Goal: Check status

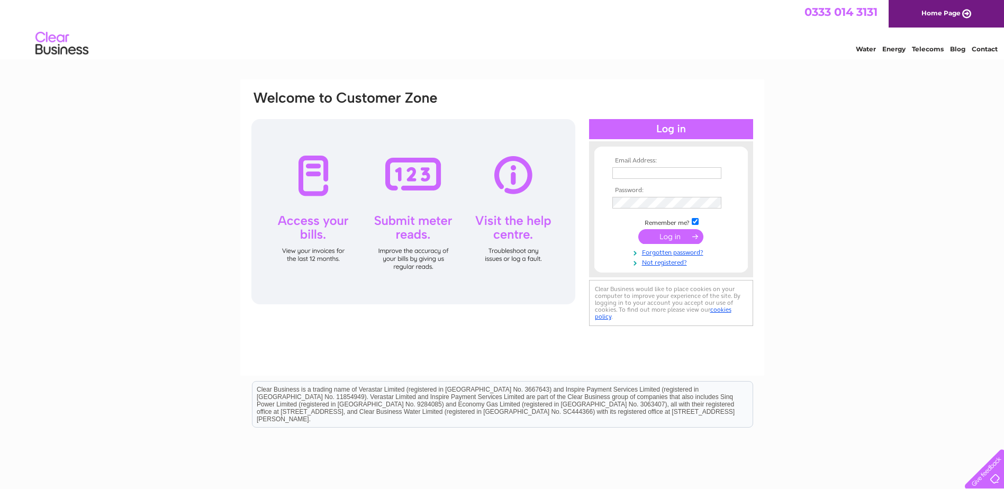
type input "davejmansfield@gmail.com"
click at [657, 240] on input "submit" at bounding box center [670, 236] width 65 height 15
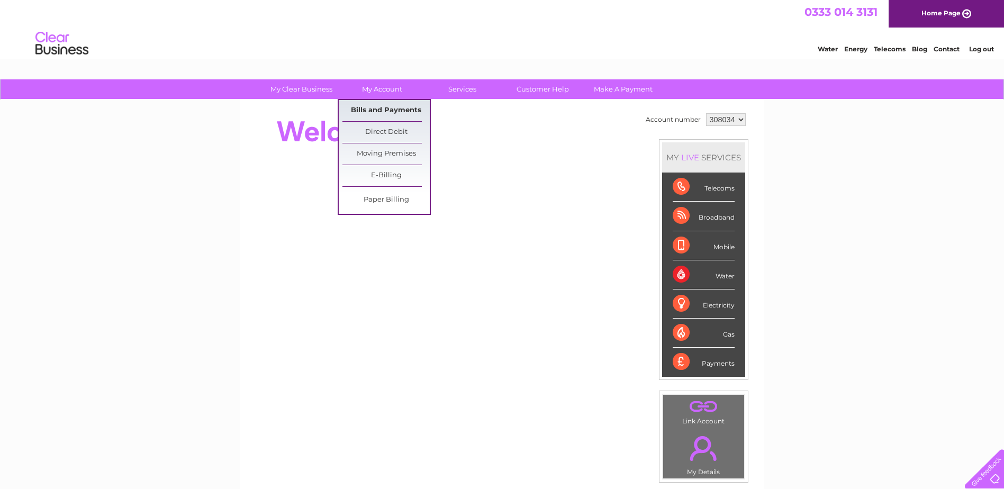
click at [371, 111] on link "Bills and Payments" at bounding box center [385, 110] width 87 height 21
